Goal: Obtain resource: Download file/media

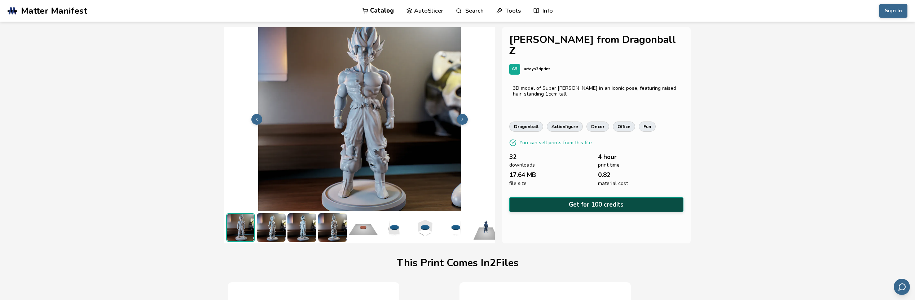
click at [580, 197] on button "Get for 100 credits" at bounding box center [596, 204] width 174 height 15
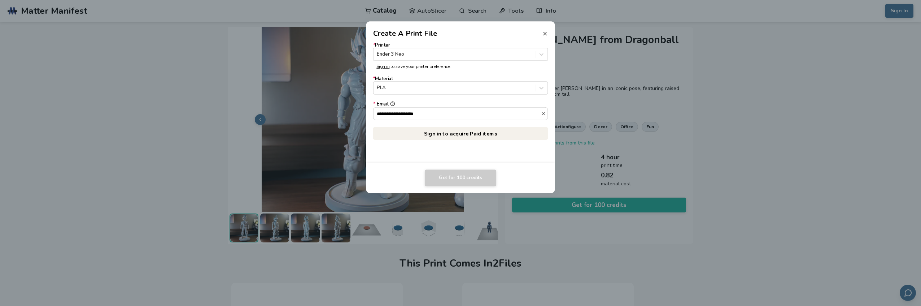
click at [545, 33] on icon at bounding box center [545, 34] width 6 height 6
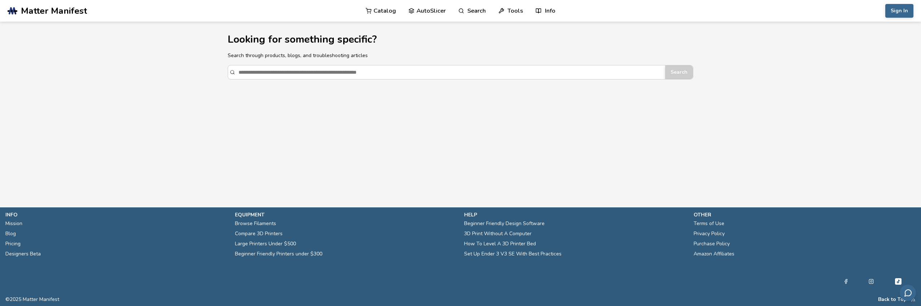
click at [388, 9] on link "Catalog" at bounding box center [380, 11] width 30 height 22
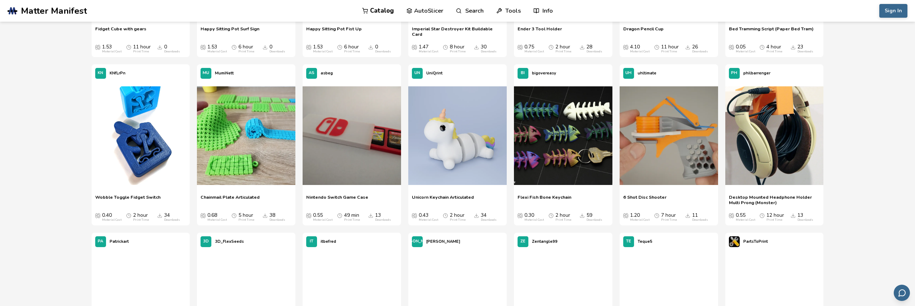
scroll to position [1191, 0]
click at [322, 168] on img at bounding box center [352, 136] width 98 height 98
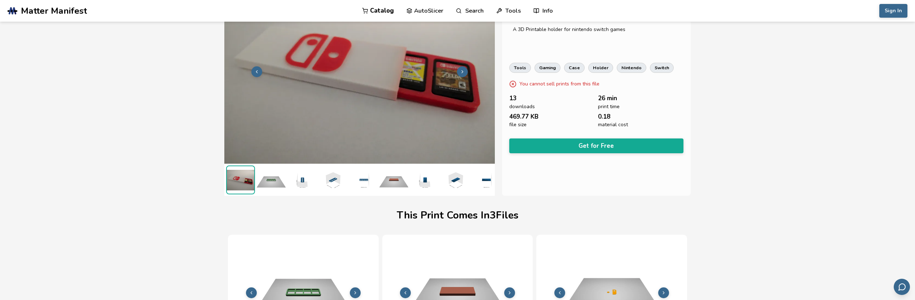
scroll to position [0, 3]
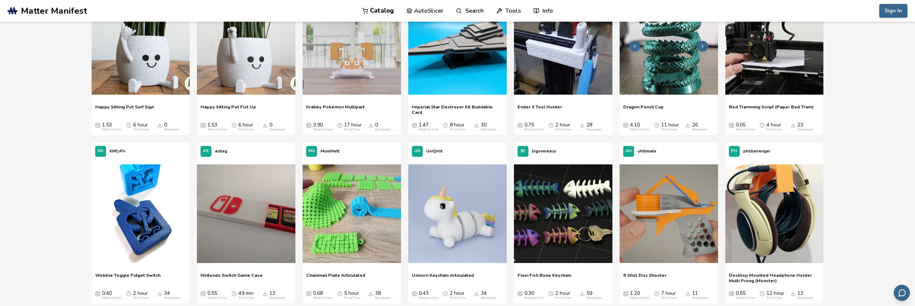
scroll to position [1118, 0]
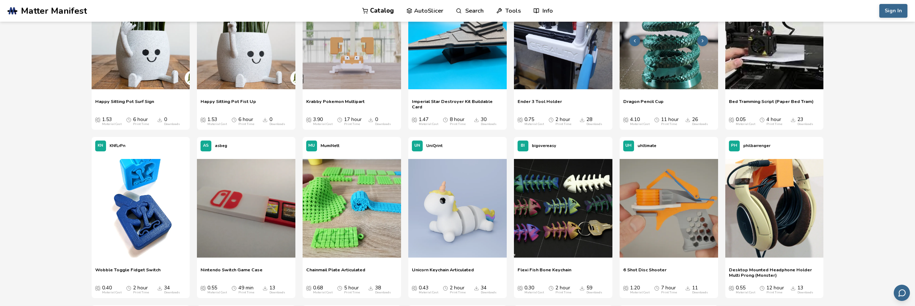
click at [642, 66] on img at bounding box center [669, 40] width 98 height 98
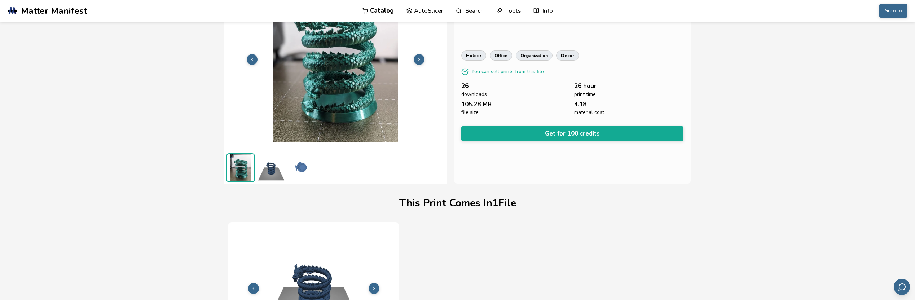
scroll to position [53, 0]
